Goal: Information Seeking & Learning: Learn about a topic

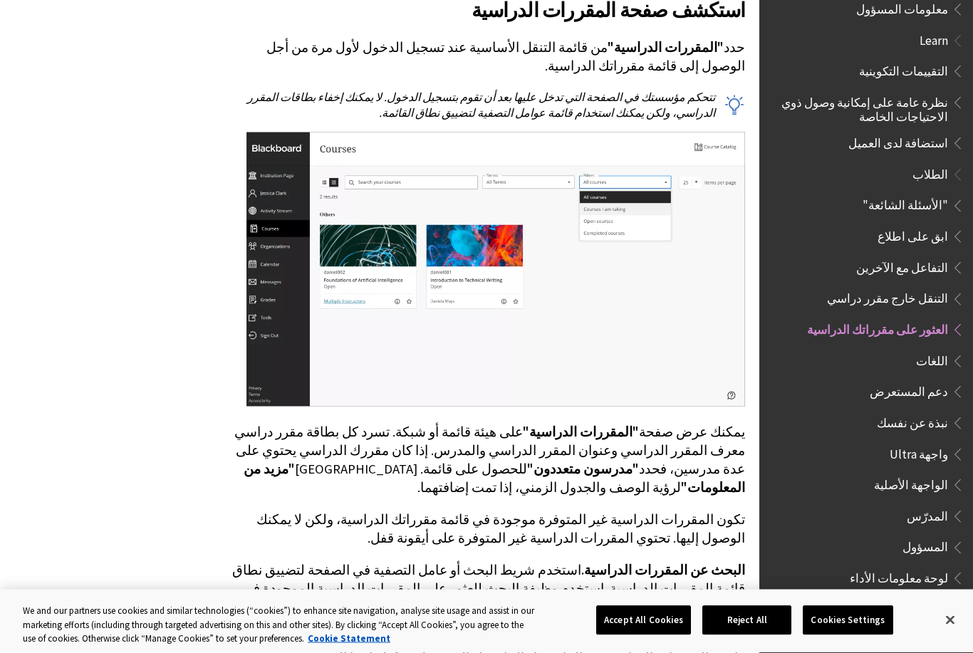
scroll to position [420, 0]
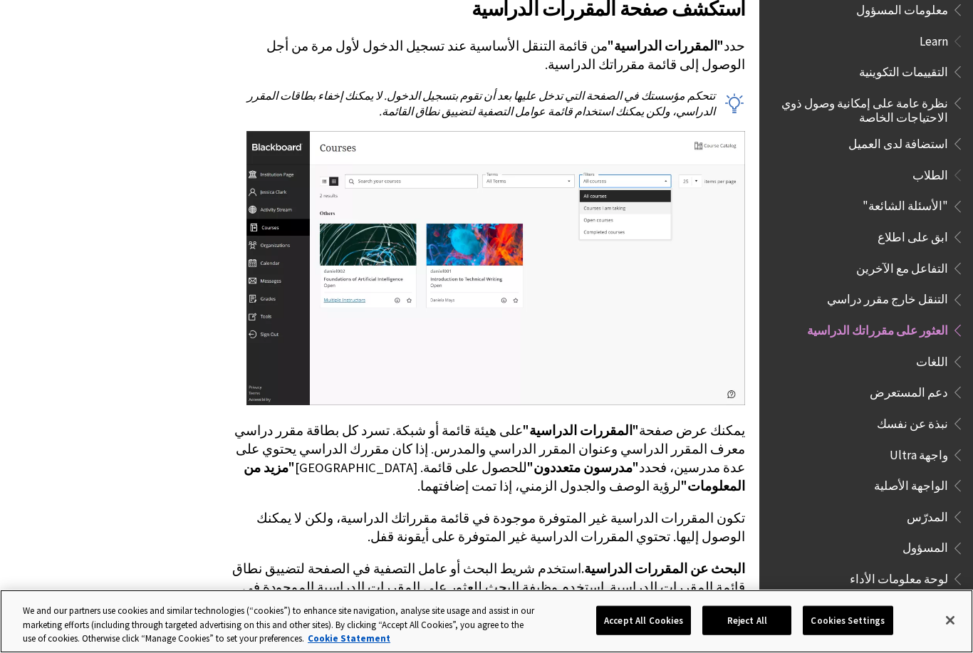
click at [653, 635] on button "Accept All Cookies" at bounding box center [643, 621] width 95 height 30
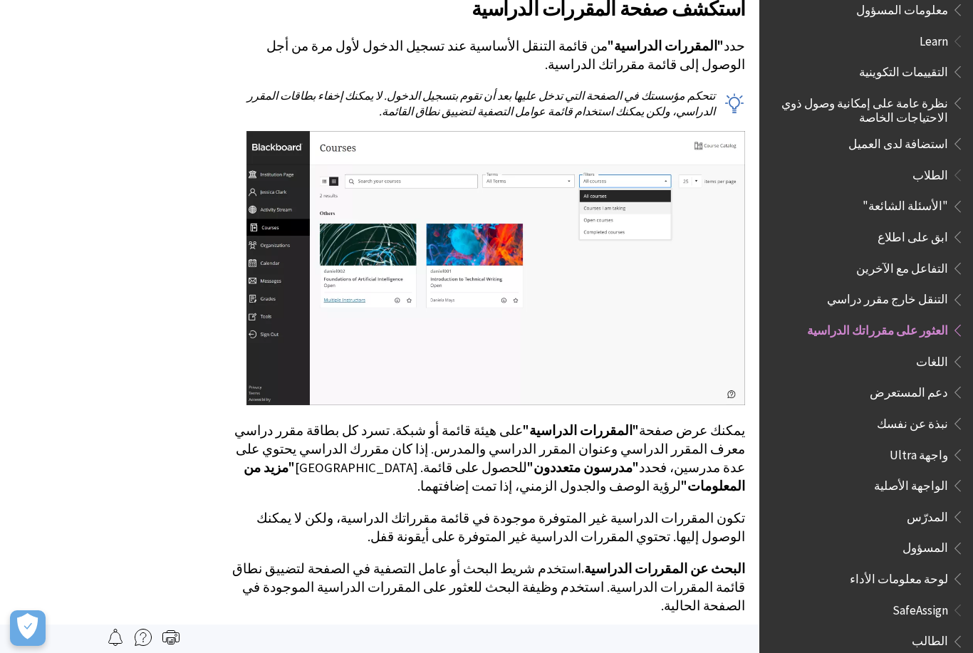
click at [938, 163] on span "الطلاب" at bounding box center [931, 172] width 36 height 19
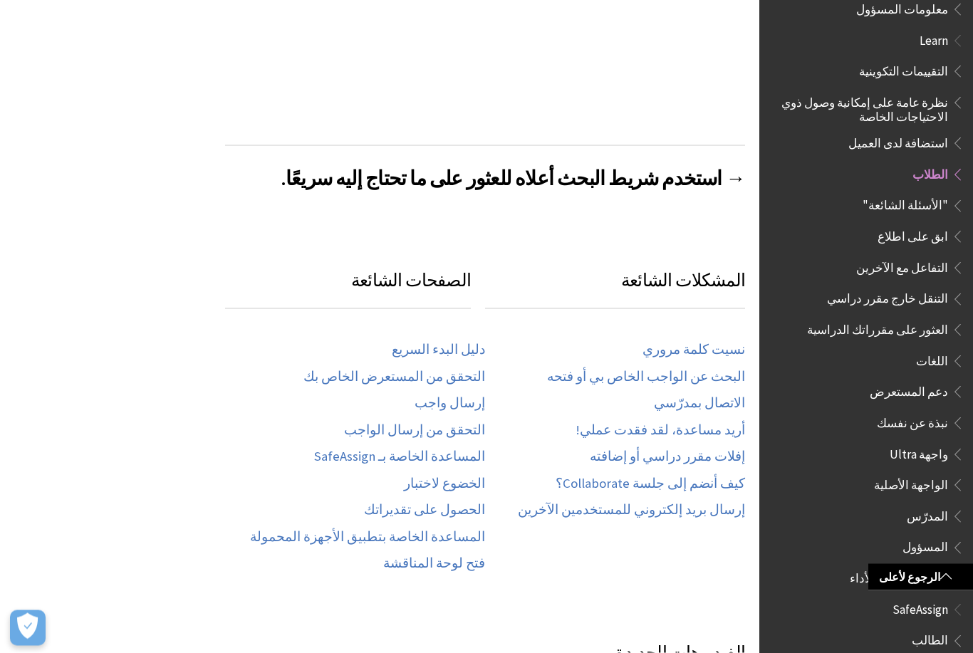
scroll to position [531, 0]
click at [710, 407] on link "الاتصال بمدرّسي" at bounding box center [699, 402] width 91 height 16
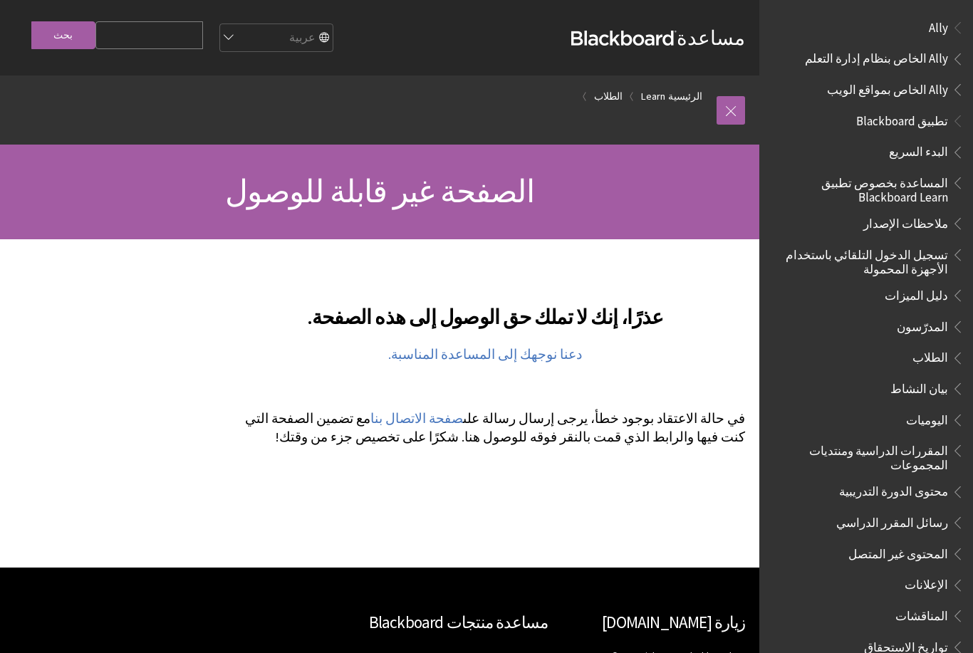
click at [914, 137] on li "تطبيق Blackboard البدء السريع المساعدة بخصوص تطبيق Blackboard Learn ملاحظات الإ…" at bounding box center [866, 508] width 197 height 799
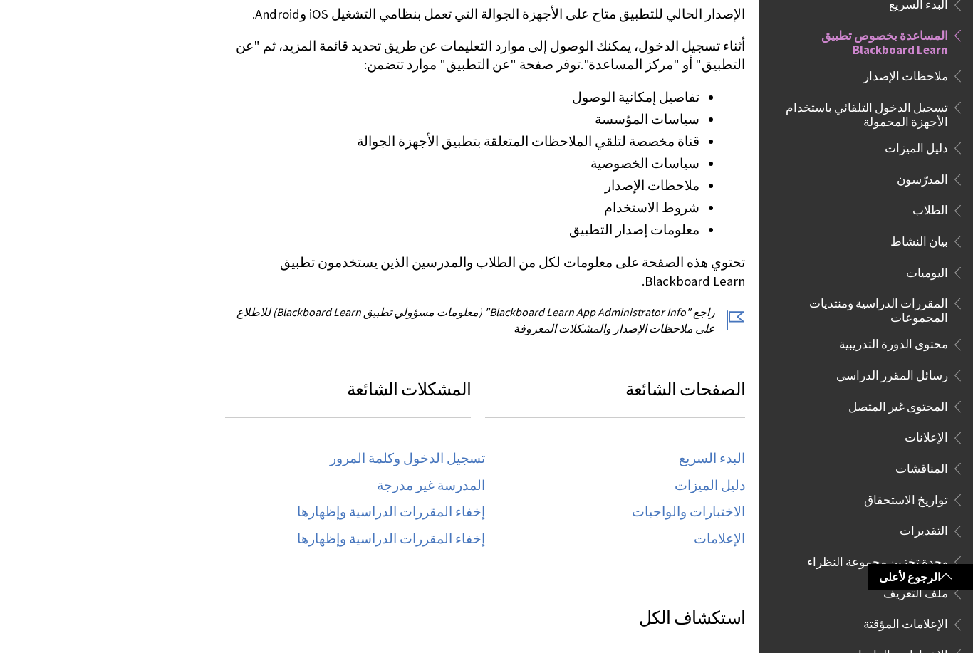
scroll to position [363, 0]
click at [469, 505] on link "إخفاء المقررات الدراسية وإظهارها" at bounding box center [391, 513] width 188 height 16
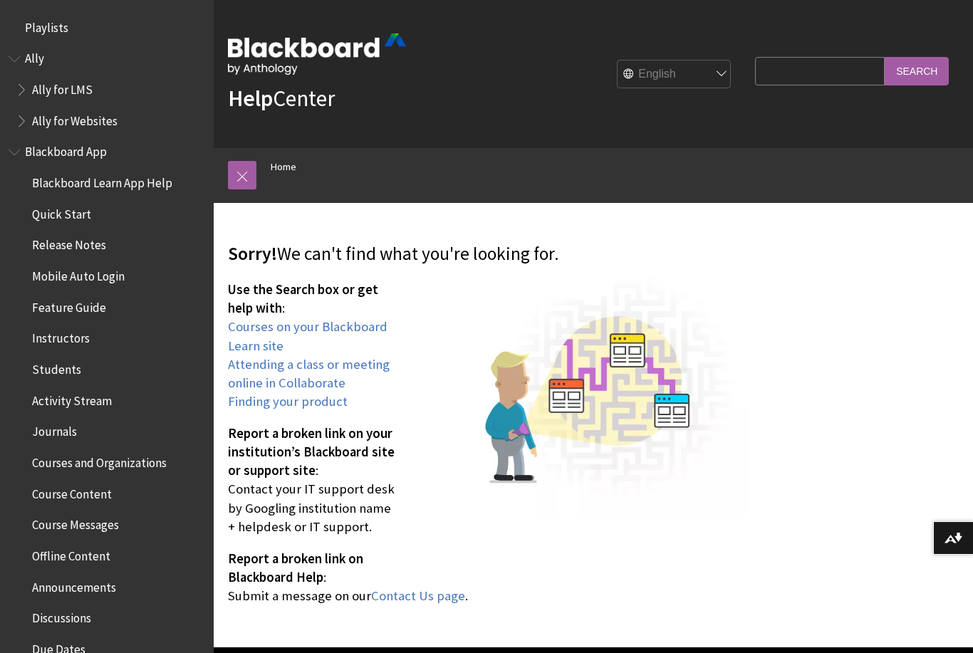
click at [732, 80] on select "English عربية Català Cymraeg Deutsch Español Suomi Français עברית Italiano 日本語 …" at bounding box center [675, 75] width 114 height 28
select select "/ar-sa/page404"
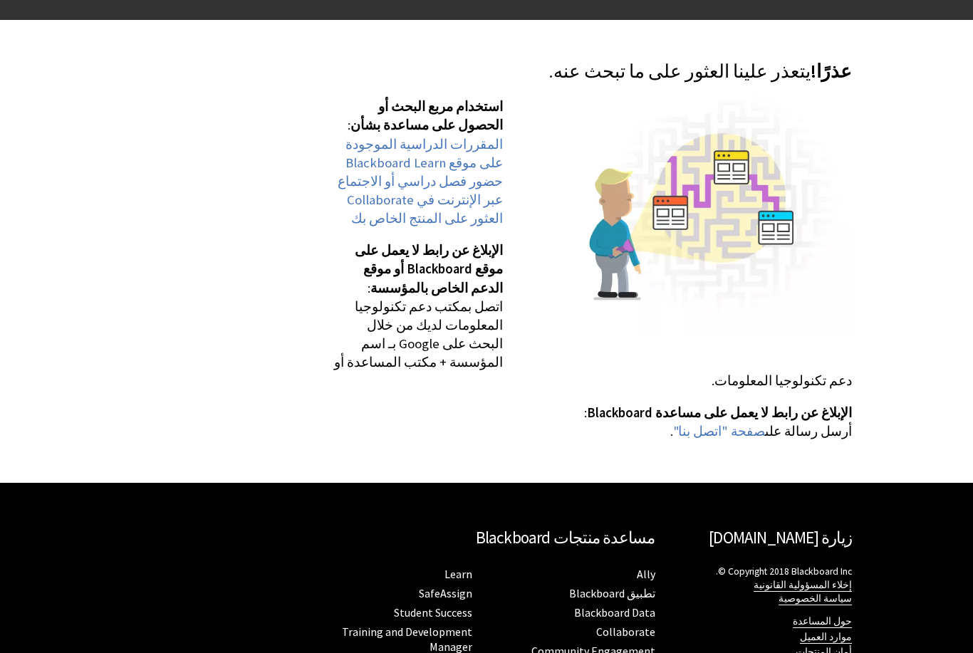
scroll to position [78, 0]
